Goal: Navigation & Orientation: Find specific page/section

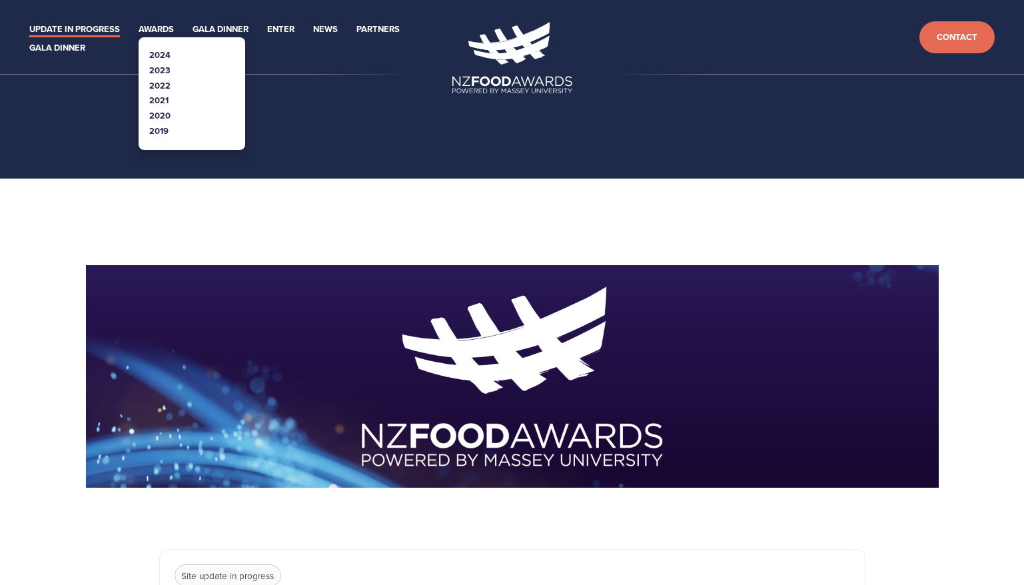
click at [162, 55] on link "2024" at bounding box center [159, 55] width 21 height 13
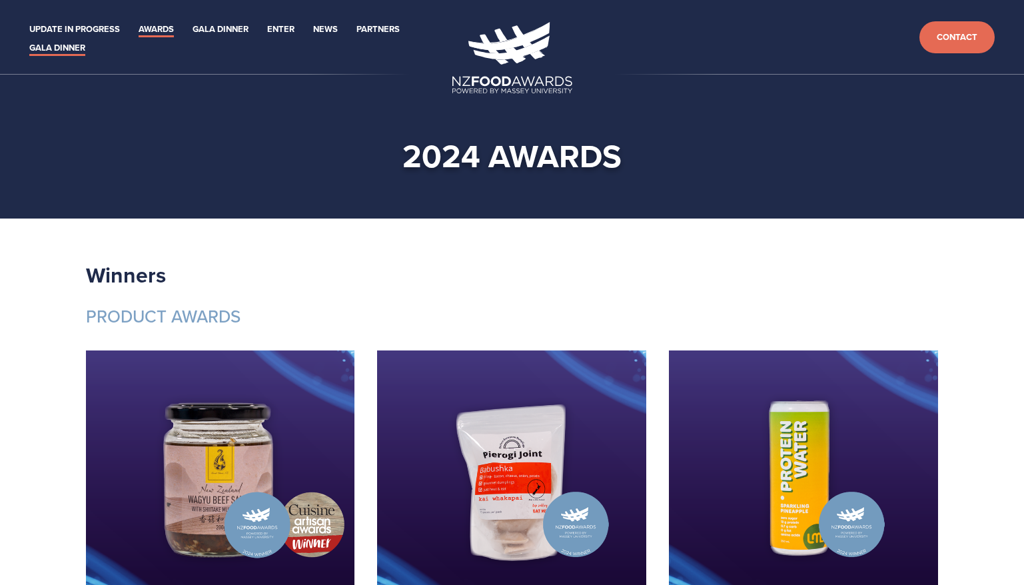
click at [67, 46] on link "Gala Dinner" at bounding box center [57, 48] width 56 height 15
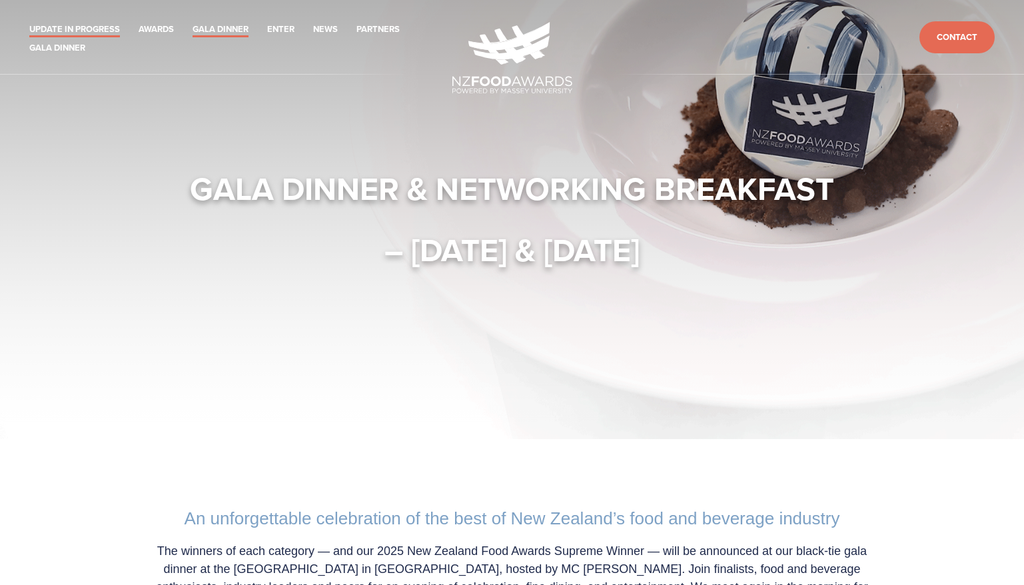
click at [69, 28] on link "Update in Progress" at bounding box center [74, 29] width 91 height 15
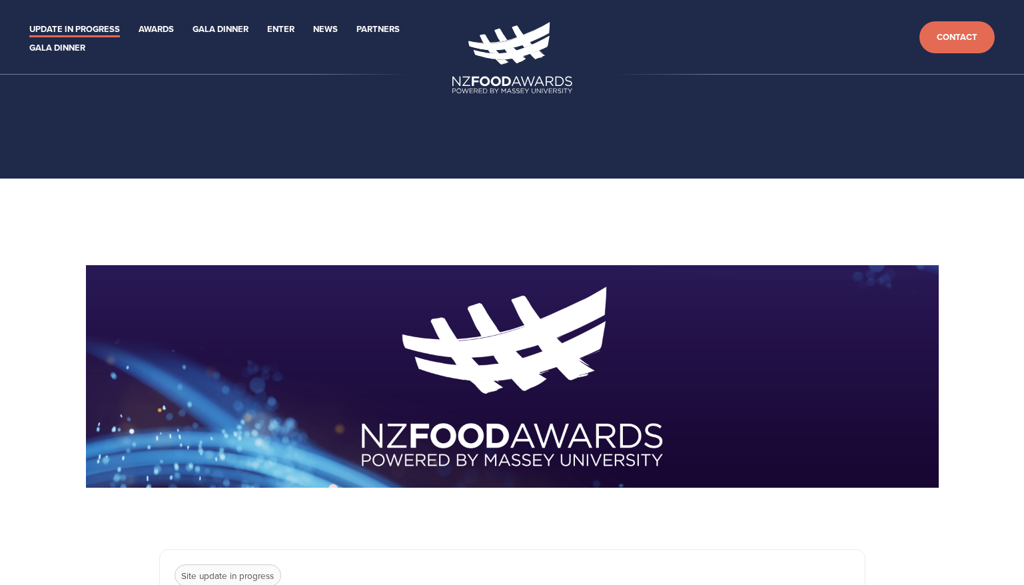
click at [435, 227] on p at bounding box center [512, 231] width 853 height 21
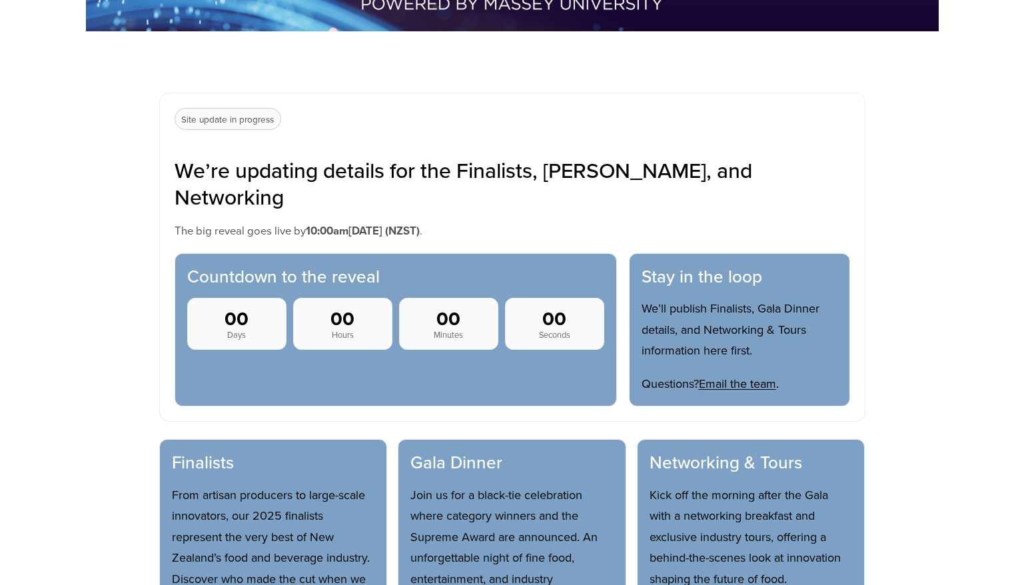
scroll to position [497, 0]
